Goal: Information Seeking & Learning: Learn about a topic

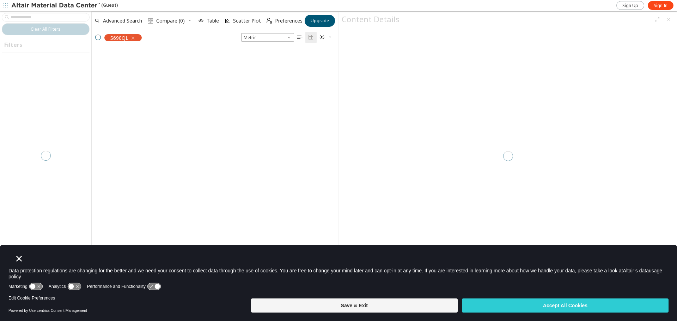
scroll to position [250, 242]
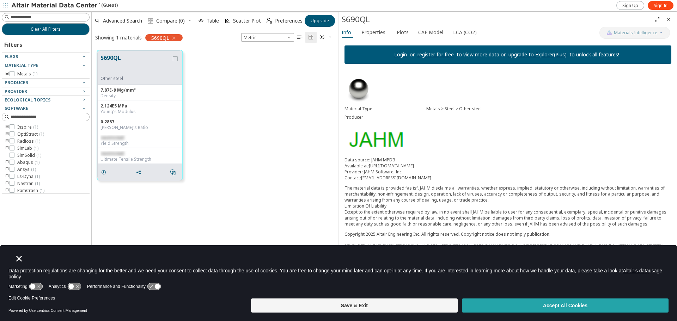
click at [522, 307] on button "Accept All Cookies" at bounding box center [565, 306] width 207 height 14
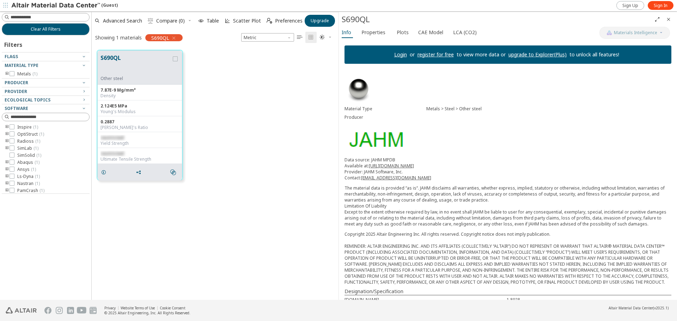
click at [81, 86] on div at bounding box center [44, 86] width 84 height 4
click at [85, 83] on icon "button" at bounding box center [84, 83] width 6 height 6
click at [85, 92] on icon "button" at bounding box center [84, 92] width 6 height 6
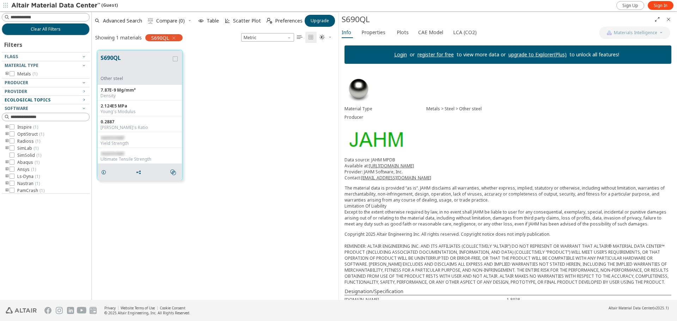
click at [83, 98] on icon "button" at bounding box center [84, 100] width 6 height 6
click at [86, 107] on icon "button" at bounding box center [84, 108] width 6 height 6
click at [6, 163] on icon "toogle group" at bounding box center [7, 163] width 5 height 6
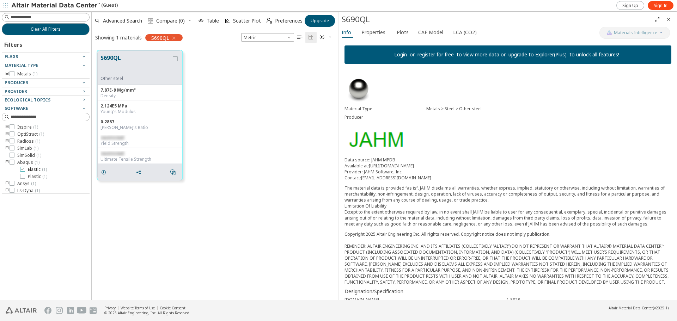
click at [31, 171] on span "Elastic ( 1 )" at bounding box center [37, 170] width 19 height 6
click at [32, 176] on span "Plastic ( 1 )" at bounding box center [37, 177] width 19 height 6
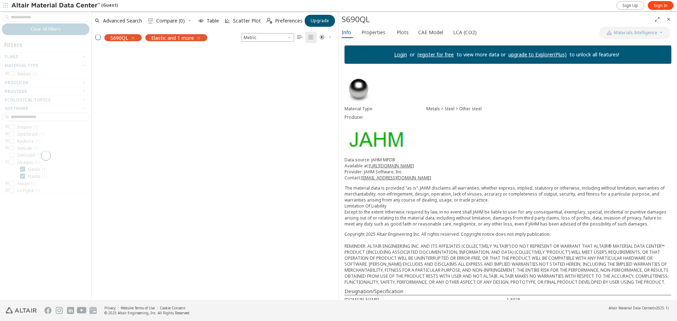
scroll to position [239, 242]
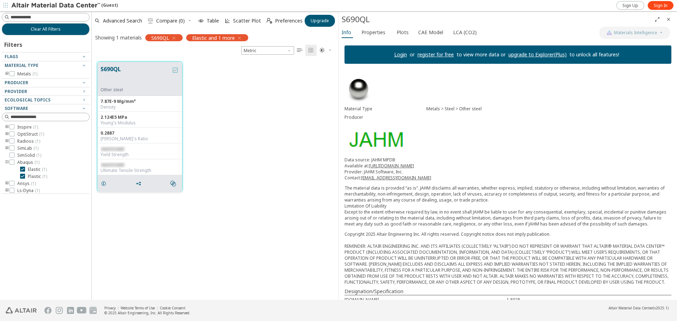
click at [174, 68] on div "grid" at bounding box center [175, 70] width 5 height 5
click at [141, 69] on button "S690QL" at bounding box center [136, 76] width 71 height 22
click at [26, 170] on label "Elastic ( 1 )" at bounding box center [33, 170] width 27 height 6
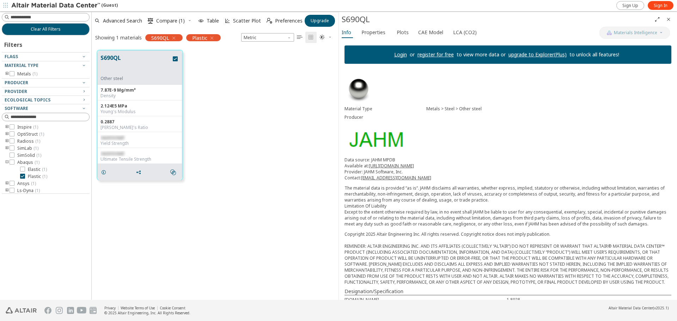
click at [394, 52] on link "Login" at bounding box center [400, 54] width 13 height 7
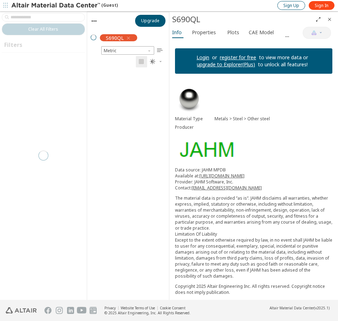
scroll to position [227, 77]
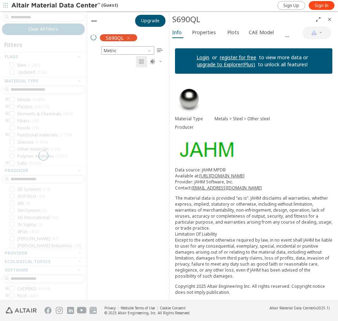
click at [204, 54] on link "Login" at bounding box center [202, 57] width 13 height 7
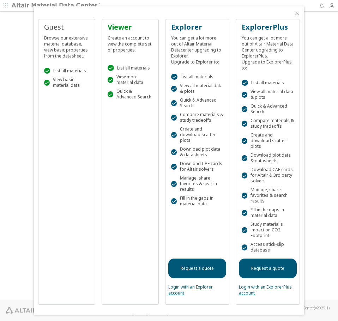
click at [295, 16] on icon "Close" at bounding box center [297, 14] width 6 height 6
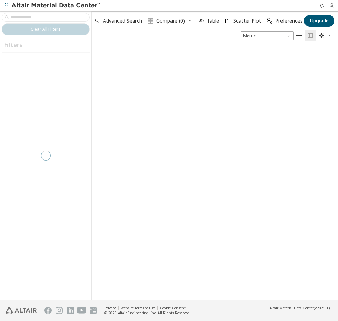
click at [331, 7] on icon "button" at bounding box center [332, 6] width 6 height 6
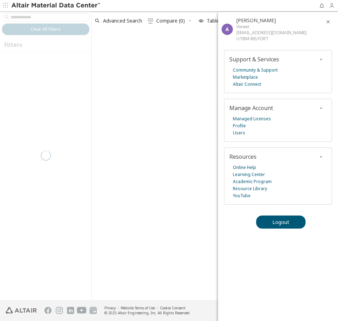
click at [331, 7] on icon "button" at bounding box center [332, 6] width 6 height 6
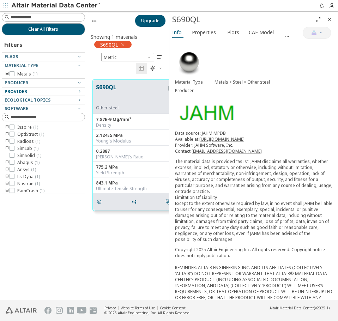
click at [45, 89] on div "Provider" at bounding box center [41, 92] width 72 height 6
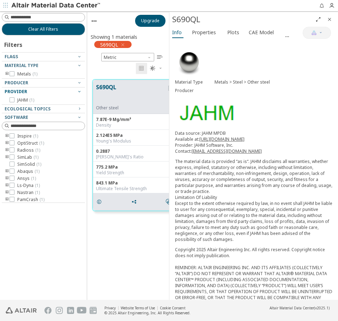
click at [45, 89] on div "Provider" at bounding box center [41, 92] width 72 height 6
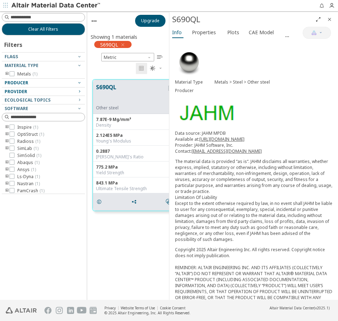
click at [45, 83] on div "Producer" at bounding box center [41, 83] width 72 height 6
click at [44, 98] on span "Ecological Topics" at bounding box center [28, 100] width 46 height 6
click at [37, 56] on div "Flags" at bounding box center [41, 57] width 72 height 6
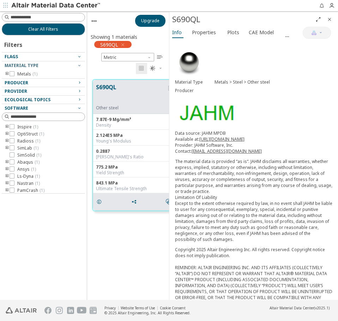
click at [43, 107] on div "Software" at bounding box center [41, 108] width 72 height 6
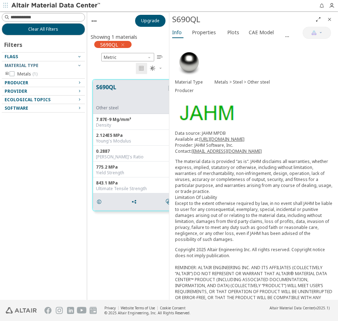
click at [43, 107] on div "Software" at bounding box center [41, 108] width 72 height 6
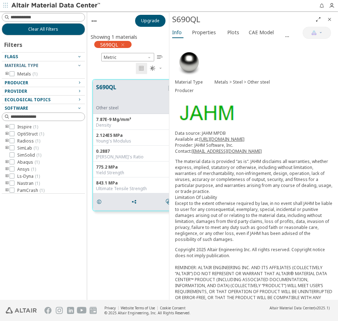
click at [8, 73] on icon "toogle group" at bounding box center [7, 74] width 5 height 6
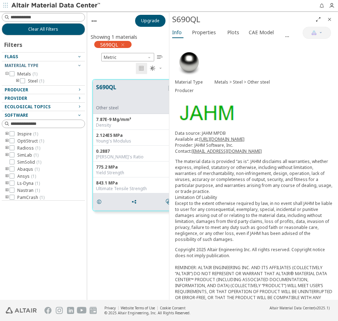
click at [17, 80] on icon "toogle group" at bounding box center [17, 81] width 5 height 6
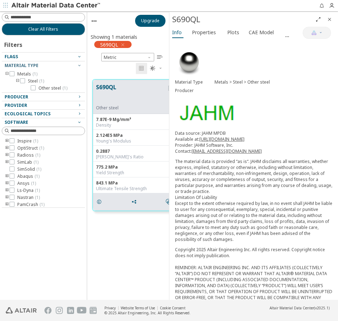
click at [22, 97] on span "Producer" at bounding box center [17, 97] width 24 height 6
click at [28, 104] on div "Provider" at bounding box center [41, 106] width 72 height 6
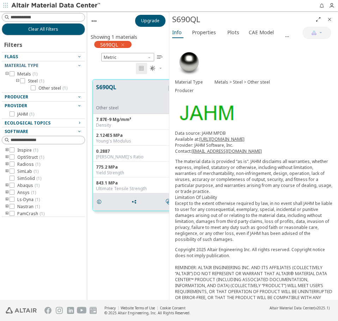
click at [32, 122] on span "Ecological Topics" at bounding box center [28, 123] width 46 height 6
click at [31, 128] on span "Software" at bounding box center [44, 132] width 78 height 8
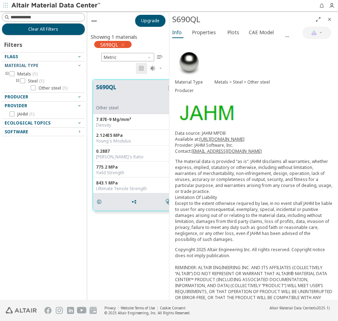
click at [31, 128] on span "Software" at bounding box center [44, 132] width 78 height 8
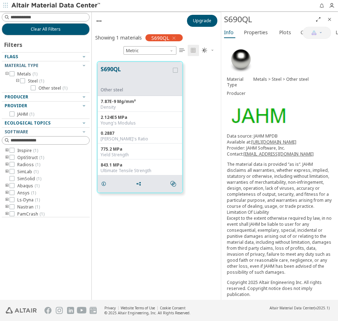
scroll to position [238, 141]
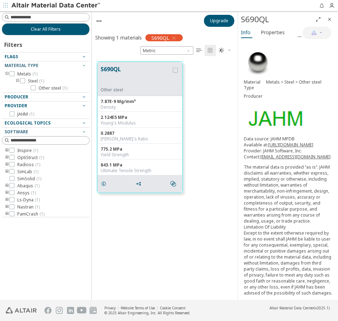
drag, startPoint x: 170, startPoint y: 118, endPoint x: 238, endPoint y: 131, distance: 70.0
click at [43, 16] on input at bounding box center [46, 17] width 86 height 8
click at [54, 16] on input at bounding box center [46, 17] width 86 height 8
type input "*****"
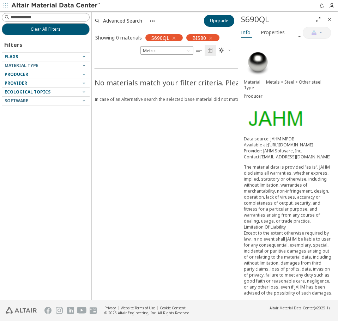
click at [210, 37] on icon "button" at bounding box center [211, 38] width 6 height 6
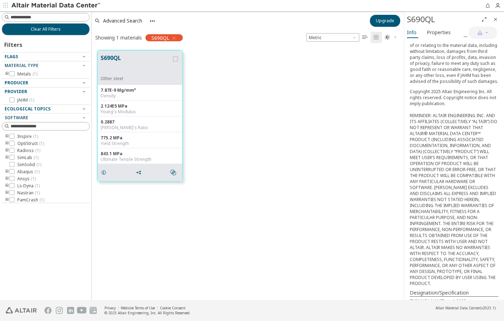
scroll to position [250, 307]
